Goal: Task Accomplishment & Management: Use online tool/utility

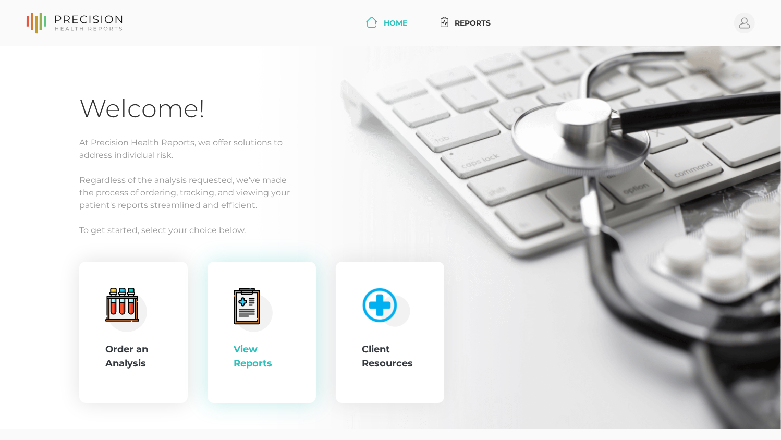
click at [254, 285] on div "View Reports" at bounding box center [261, 333] width 108 height 142
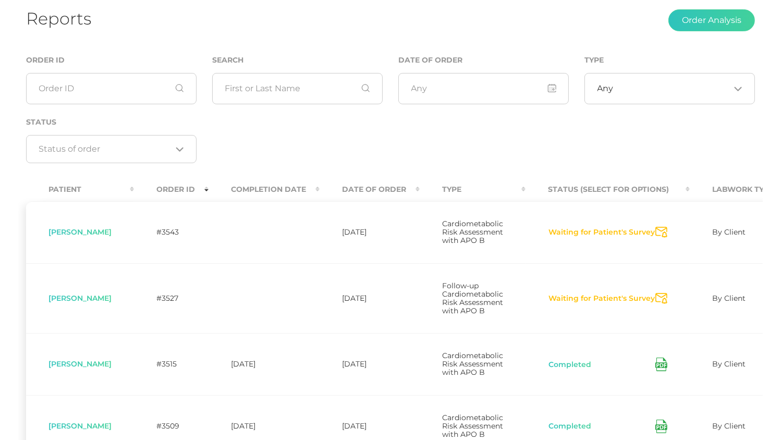
scroll to position [104, 0]
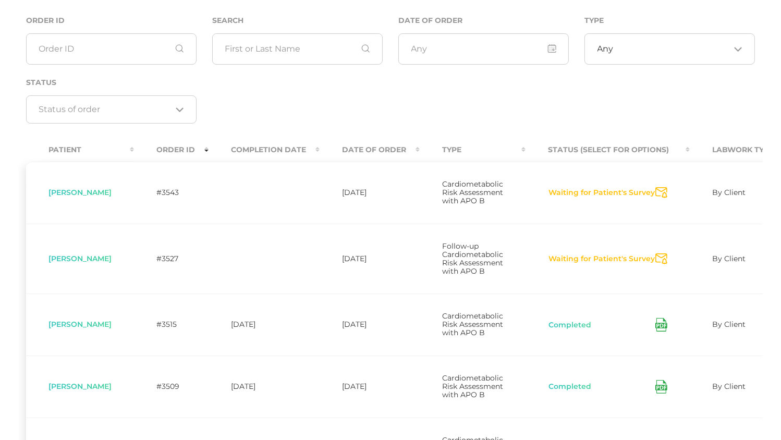
click at [380, 151] on th "Date Of Order" at bounding box center [369, 149] width 100 height 23
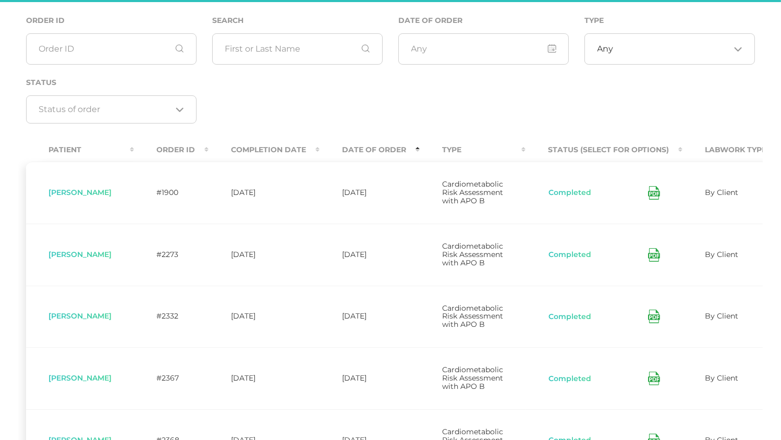
click at [380, 151] on th "Date Of Order" at bounding box center [369, 149] width 100 height 23
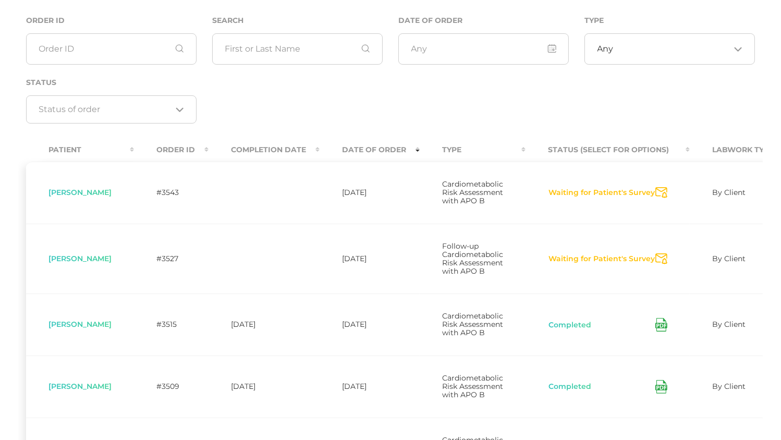
click at [663, 198] on icon "Send Notification" at bounding box center [661, 192] width 12 height 11
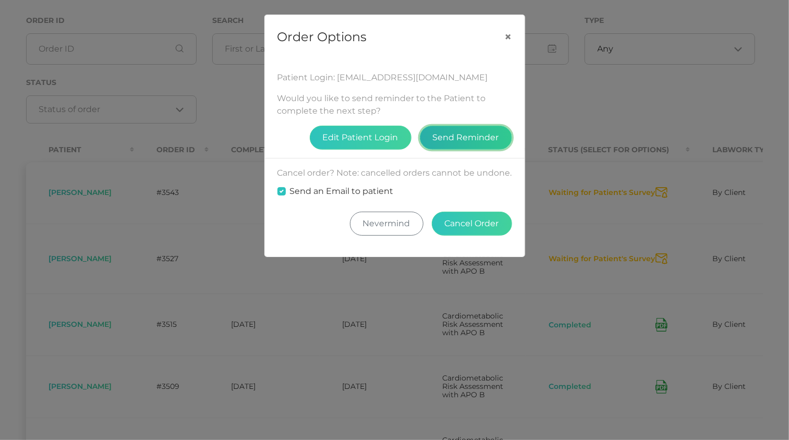
click at [479, 136] on button "Send Reminder" at bounding box center [466, 138] width 92 height 24
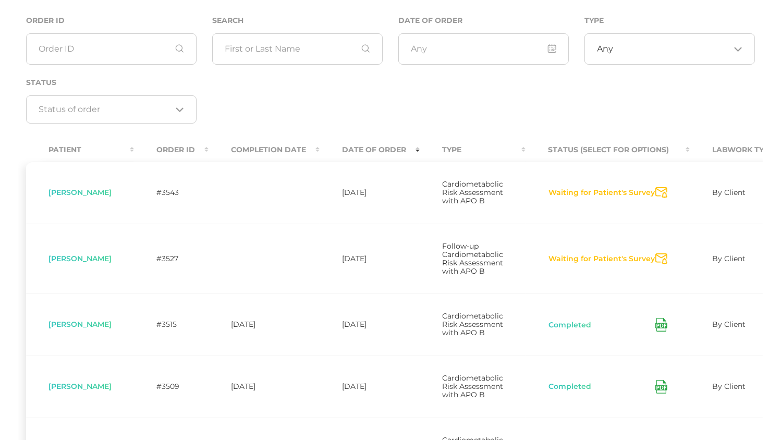
click at [661, 264] on icon "Send Notification" at bounding box center [661, 258] width 12 height 11
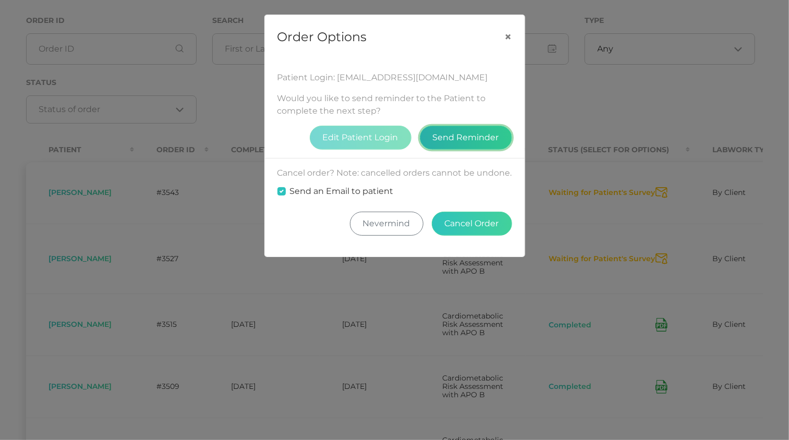
click at [448, 138] on button "Send Reminder" at bounding box center [466, 138] width 92 height 24
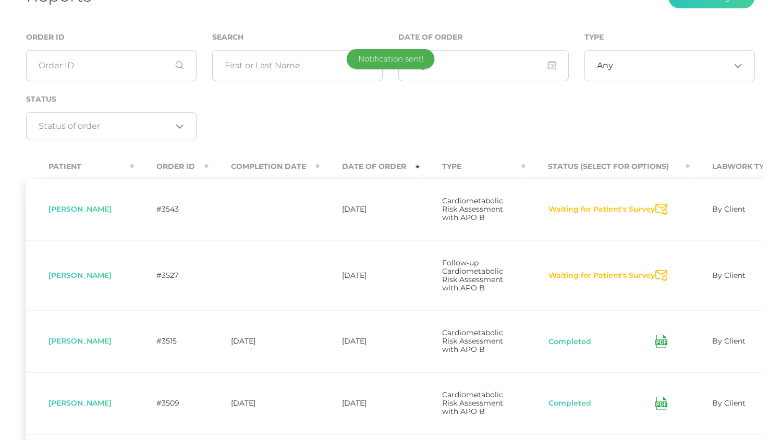
scroll to position [0, 0]
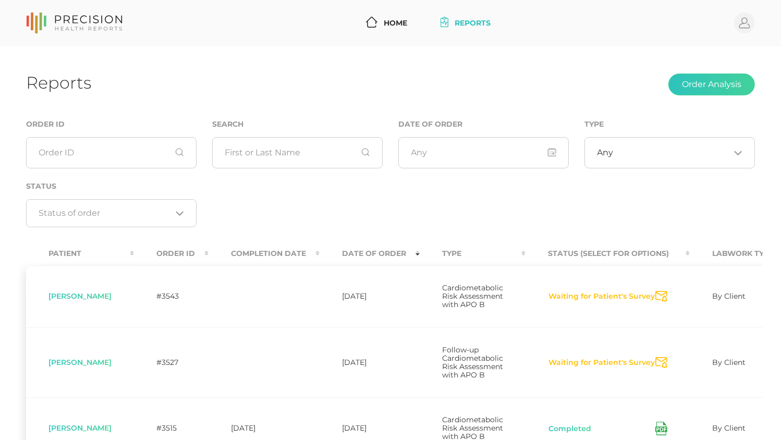
click at [93, 31] on icon at bounding box center [74, 23] width 96 height 21
